Goal: Task Accomplishment & Management: Manage account settings

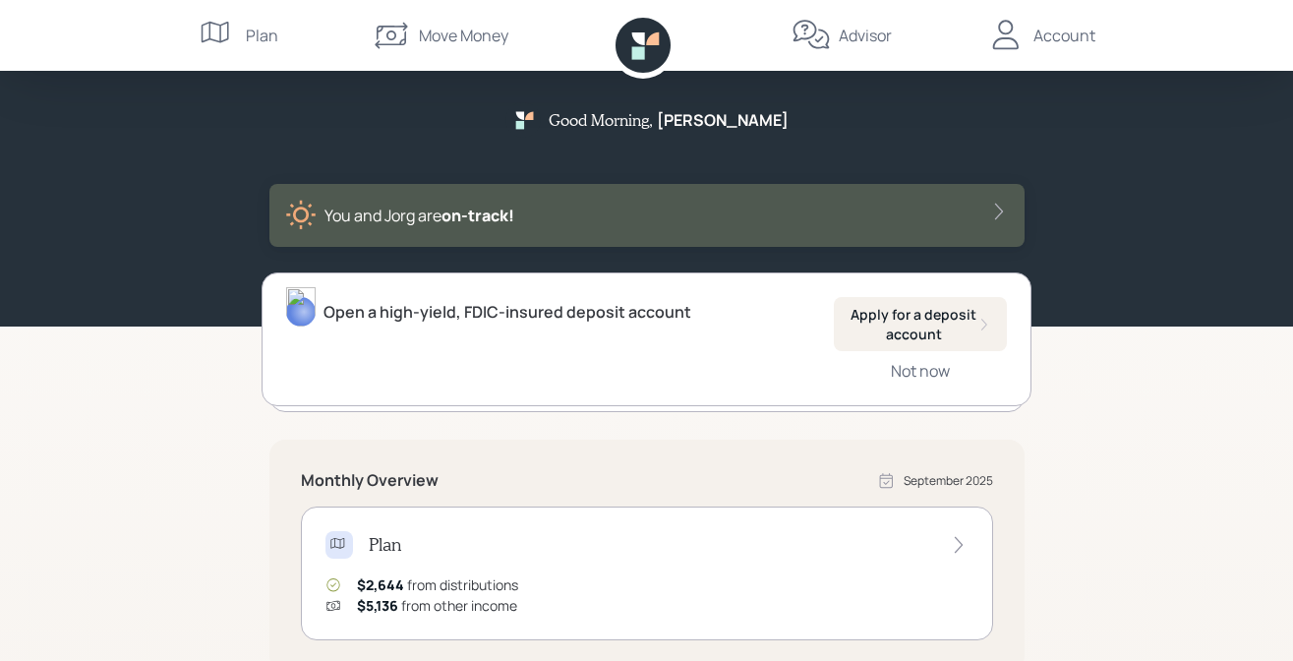
click at [854, 35] on div "Advisor" at bounding box center [865, 36] width 53 height 24
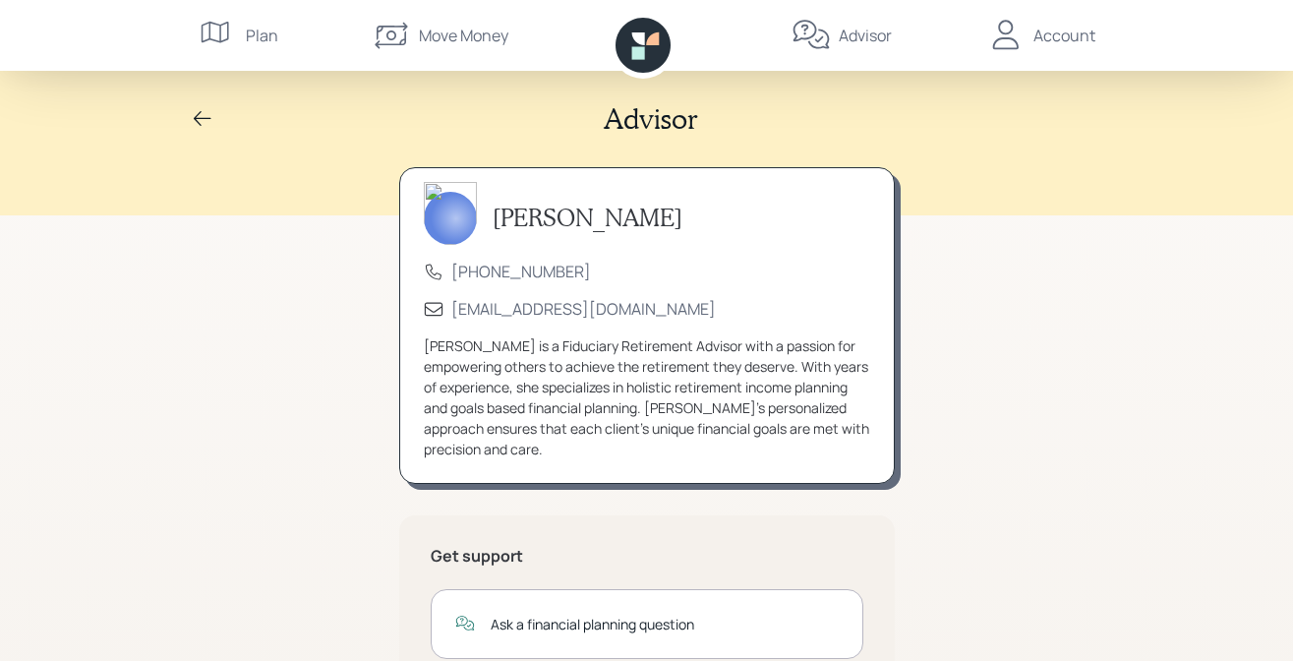
click at [1070, 29] on div "Account" at bounding box center [1064, 36] width 62 height 24
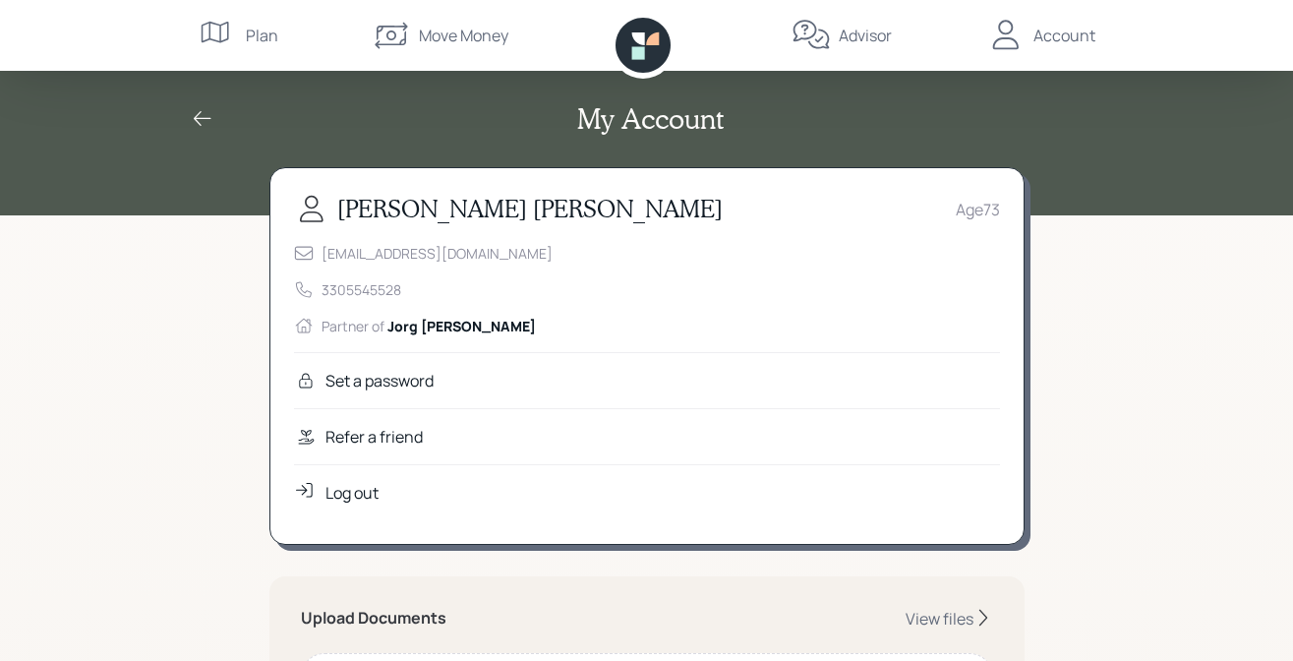
click at [353, 489] on div "Log out" at bounding box center [351, 493] width 53 height 24
